Goal: Information Seeking & Learning: Check status

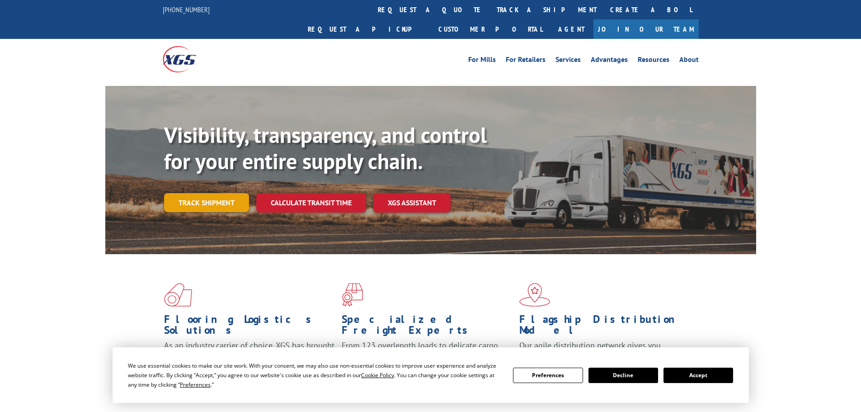
click at [216, 193] on link "Track shipment" at bounding box center [206, 202] width 85 height 19
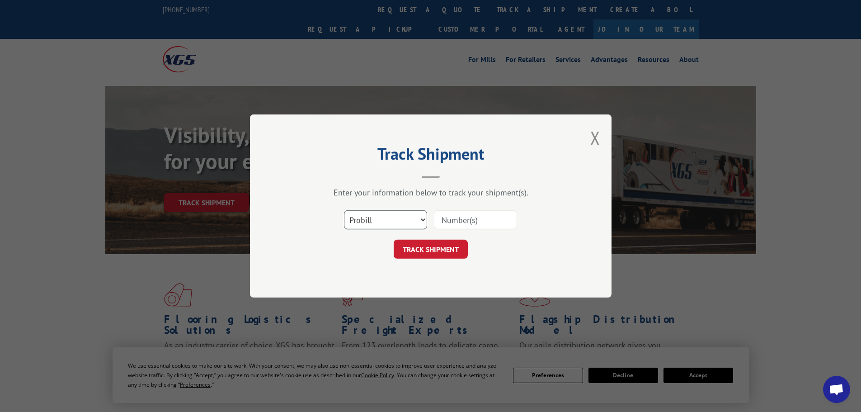
click at [421, 219] on select "Select category... Probill BOL PO" at bounding box center [385, 219] width 83 height 19
select select "bol"
click at [344, 210] on select "Select category... Probill BOL PO" at bounding box center [385, 219] width 83 height 19
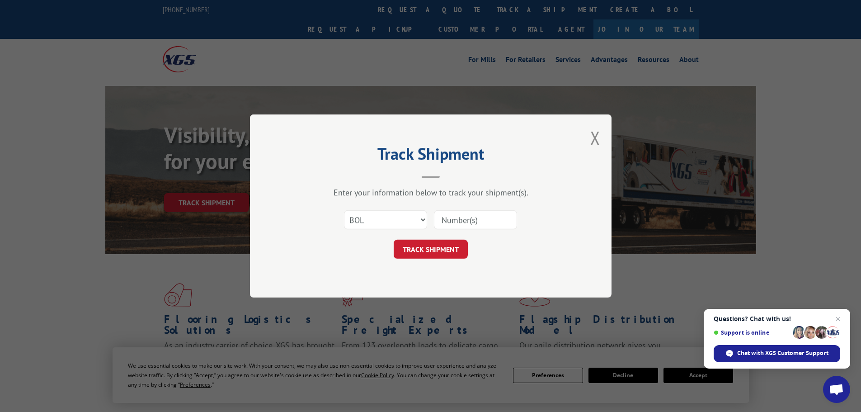
click at [450, 222] on input at bounding box center [475, 219] width 83 height 19
paste input "5431709"
type input "5431709"
click at [455, 246] on button "TRACK SHIPMENT" at bounding box center [431, 249] width 74 height 19
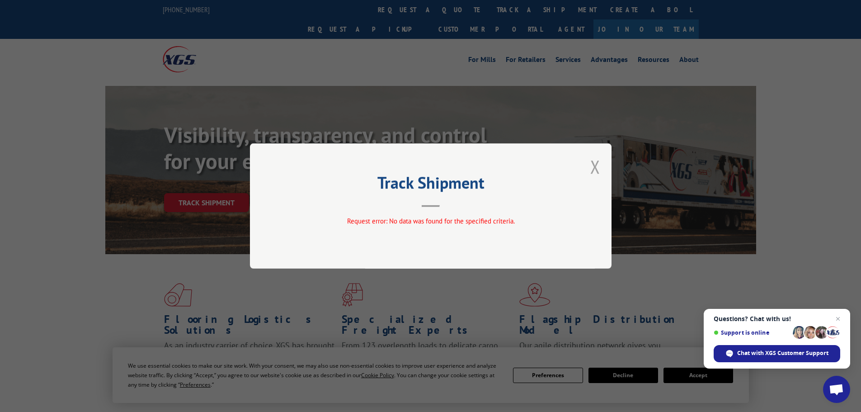
click at [596, 163] on button "Close modal" at bounding box center [595, 167] width 10 height 24
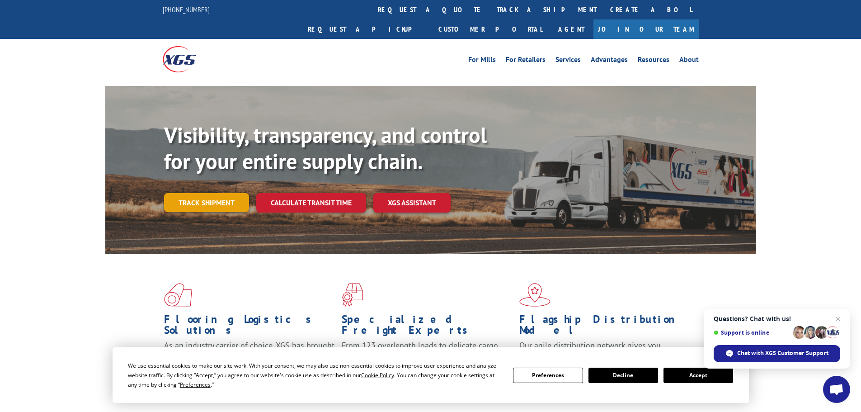
click at [205, 193] on link "Track shipment" at bounding box center [206, 202] width 85 height 19
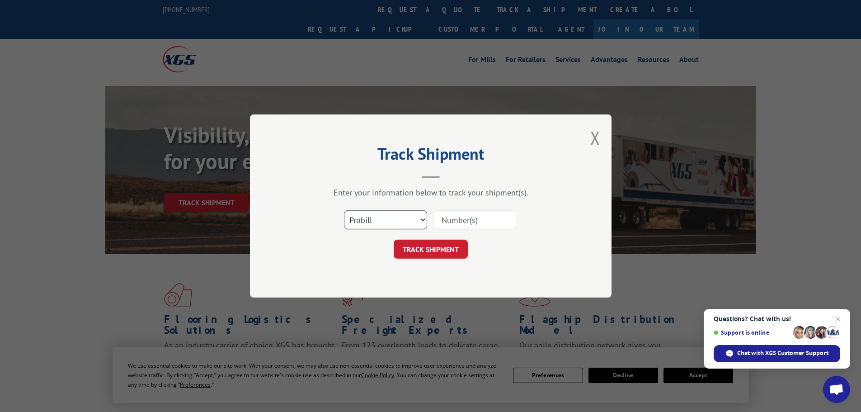
click at [414, 211] on select "Select category... Probill BOL PO" at bounding box center [385, 219] width 83 height 19
select select "po"
click at [344, 210] on select "Select category... Probill BOL PO" at bounding box center [385, 219] width 83 height 19
click at [448, 214] on input at bounding box center [475, 219] width 83 height 19
paste input "09523331"
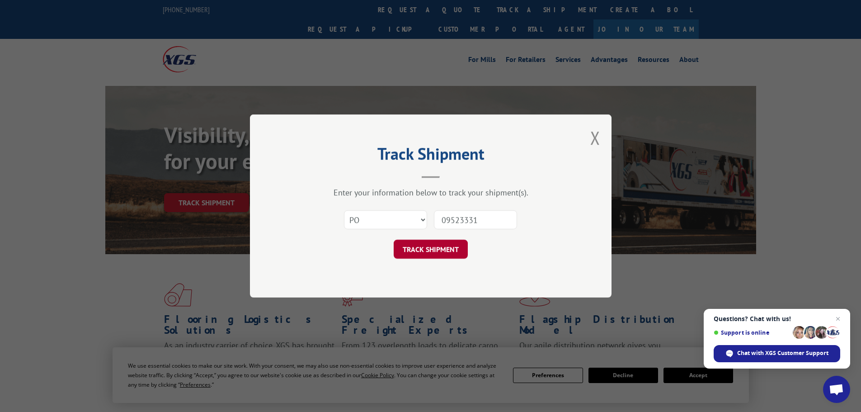
type input "09523331"
click at [412, 254] on button "TRACK SHIPMENT" at bounding box center [431, 249] width 74 height 19
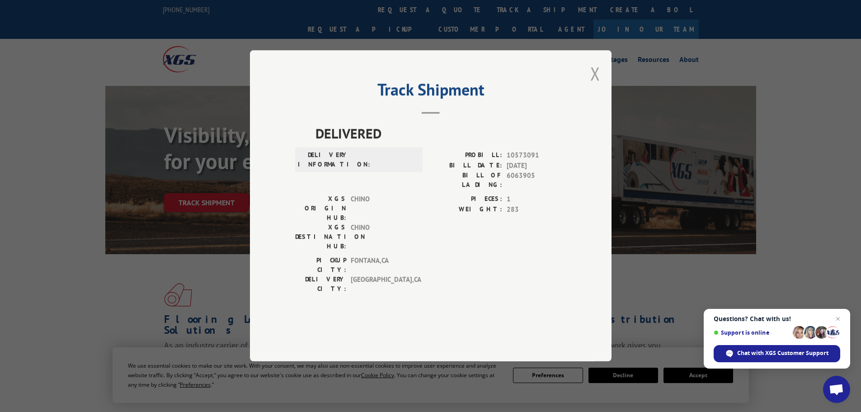
click at [600, 85] on button "Close modal" at bounding box center [595, 73] width 10 height 24
